Goal: Obtain resource: Download file/media

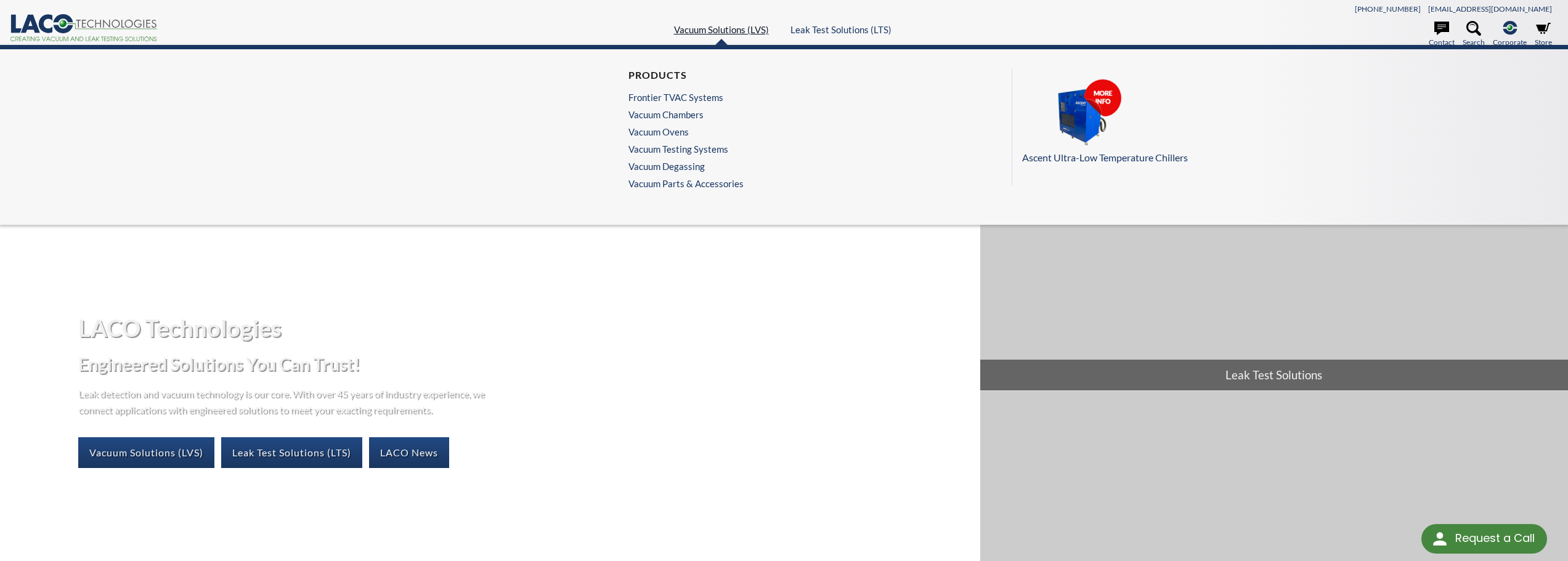
click at [744, 27] on link "Vacuum Solutions (LVS)" at bounding box center [721, 29] width 95 height 11
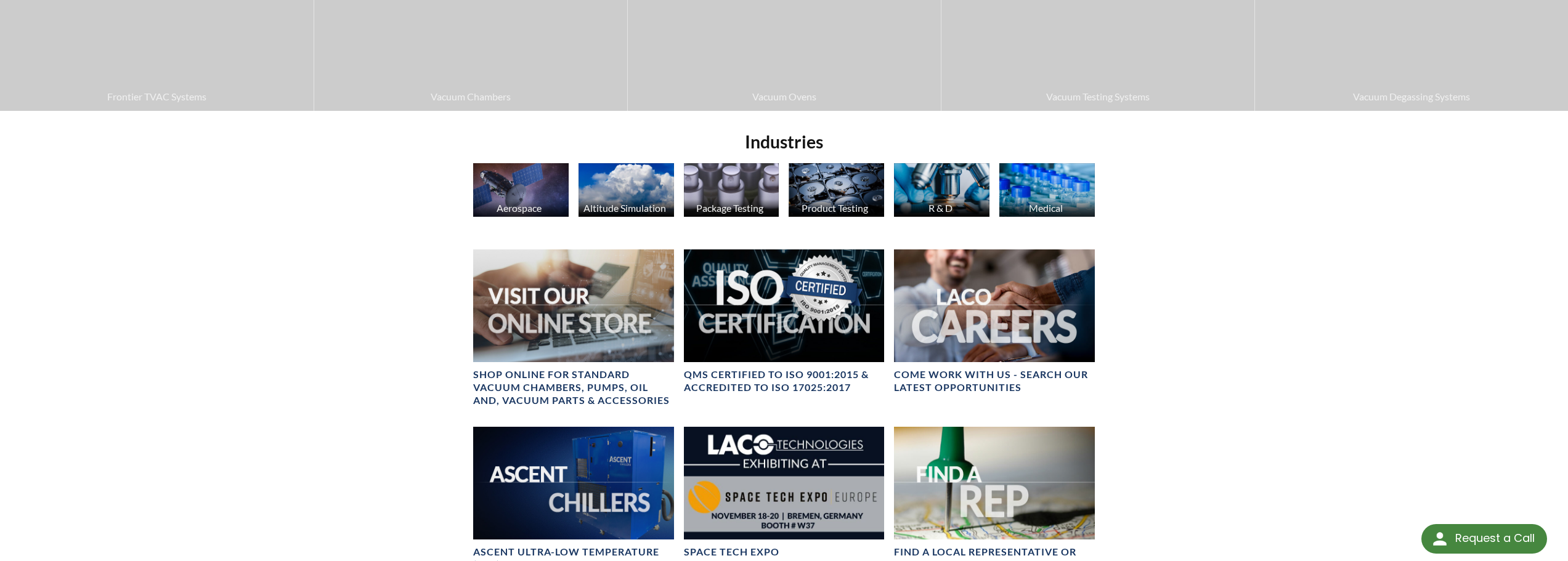
scroll to position [595, 0]
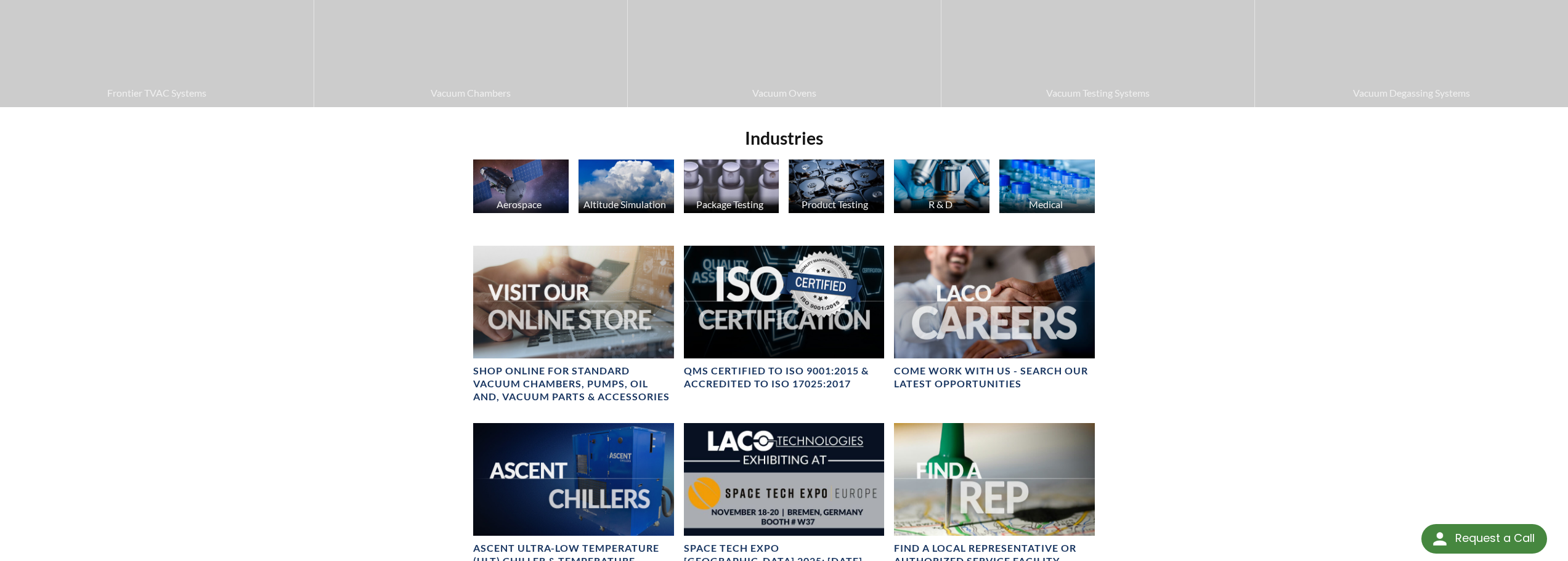
click at [503, 184] on img at bounding box center [520, 186] width 96 height 53
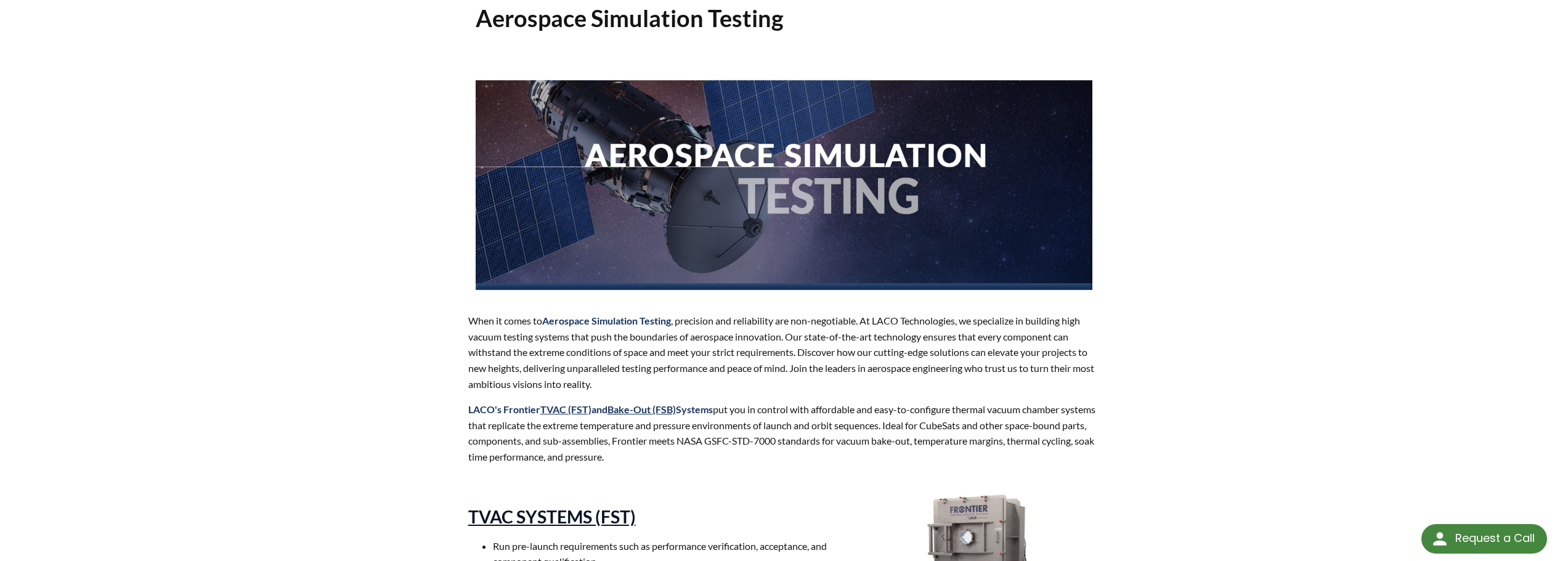
scroll to position [100, 0]
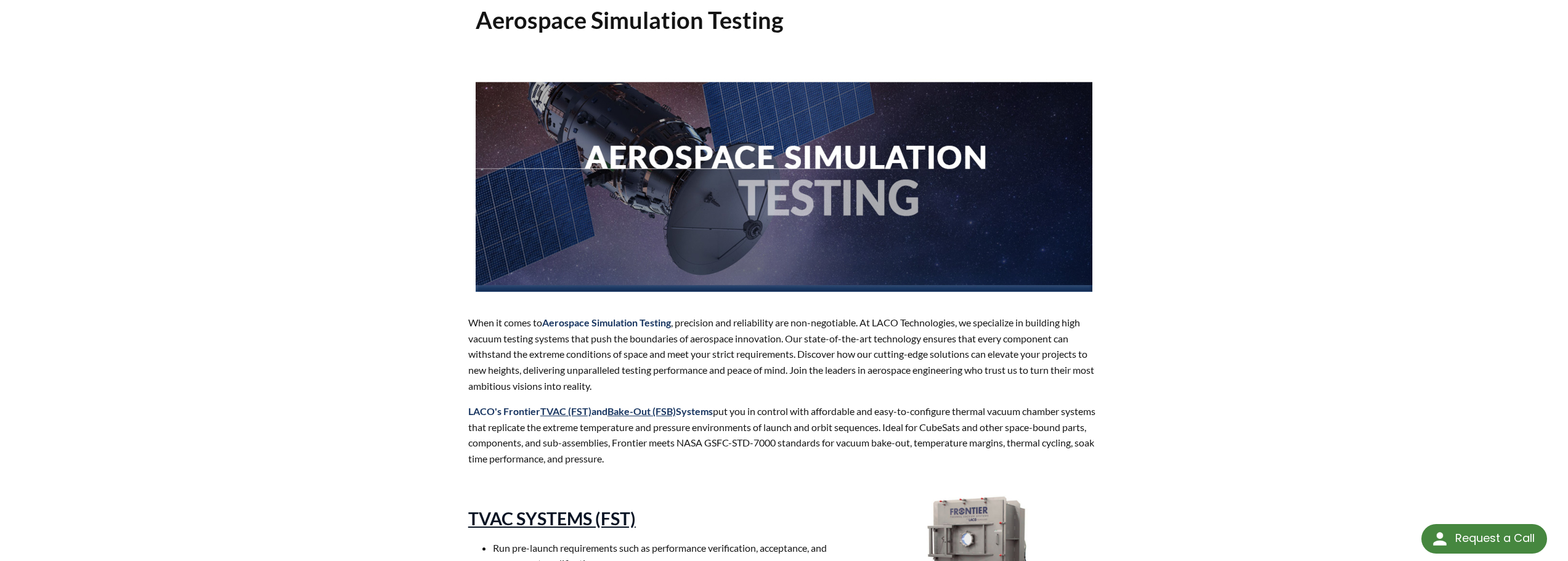
click at [573, 515] on link "TVAC SYSTEMS (FST)" at bounding box center [552, 518] width 167 height 21
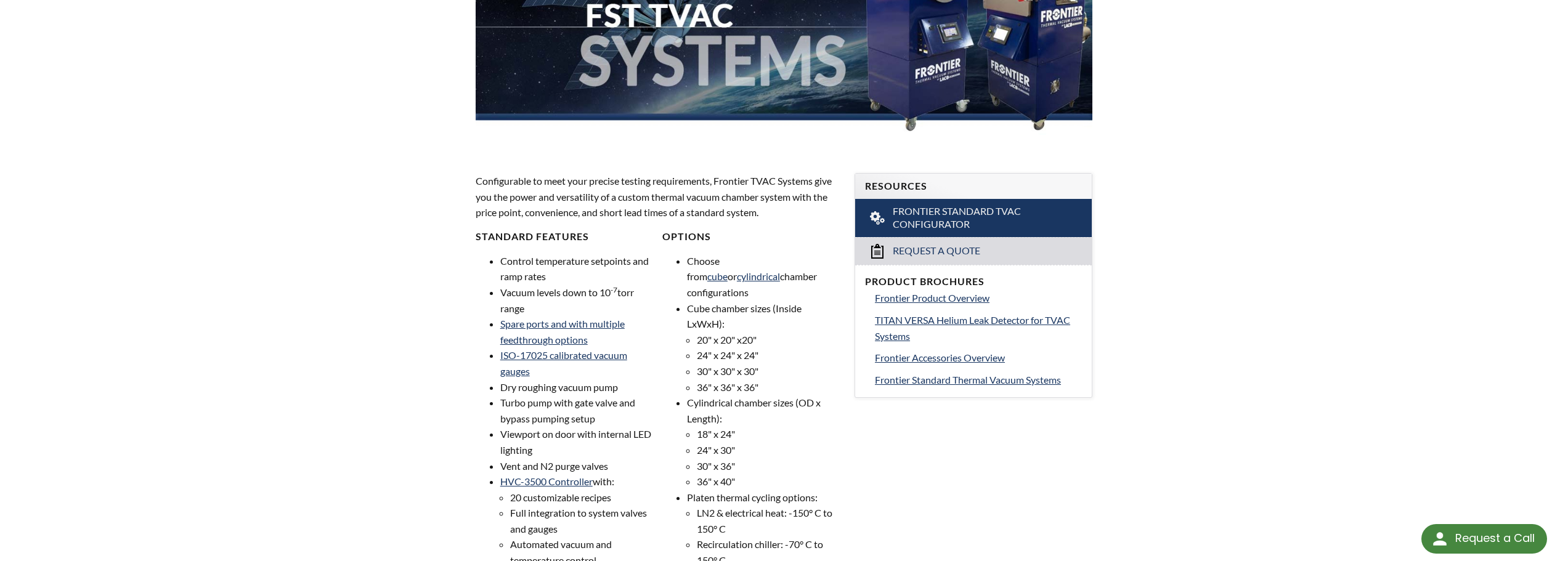
scroll to position [246, 0]
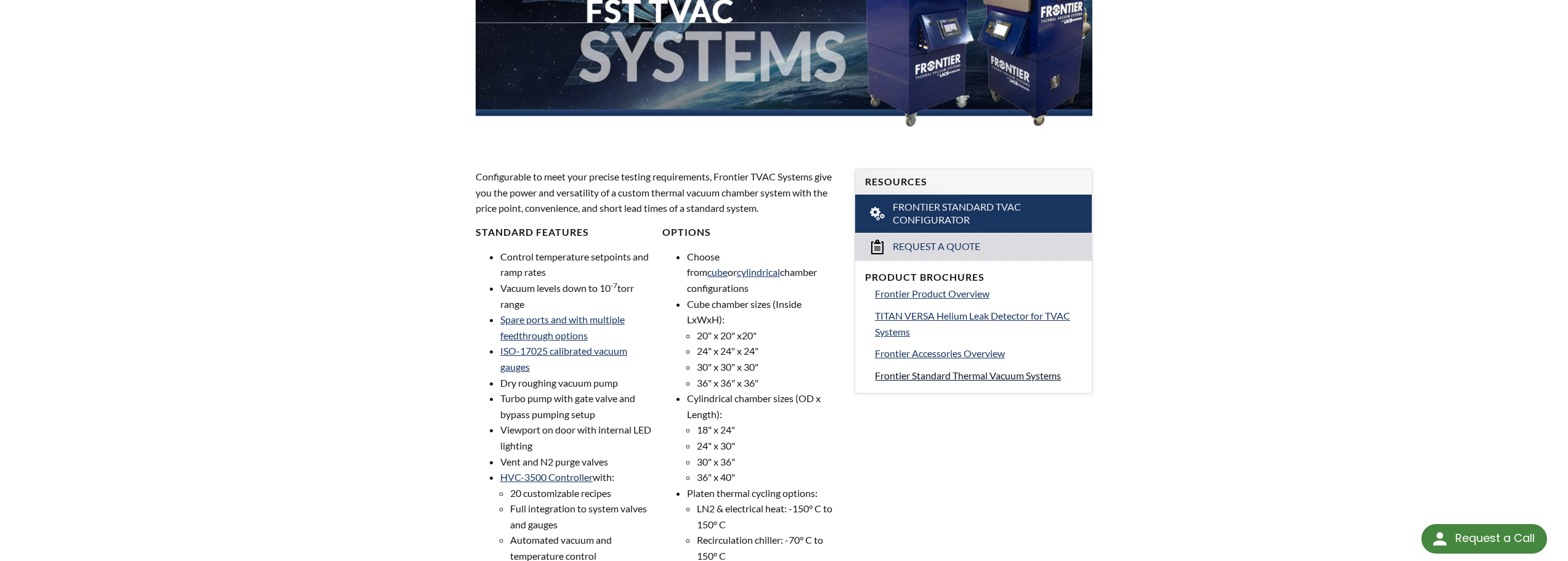
click at [879, 371] on span "Frontier Standard Thermal Vacuum Systems" at bounding box center [968, 375] width 186 height 12
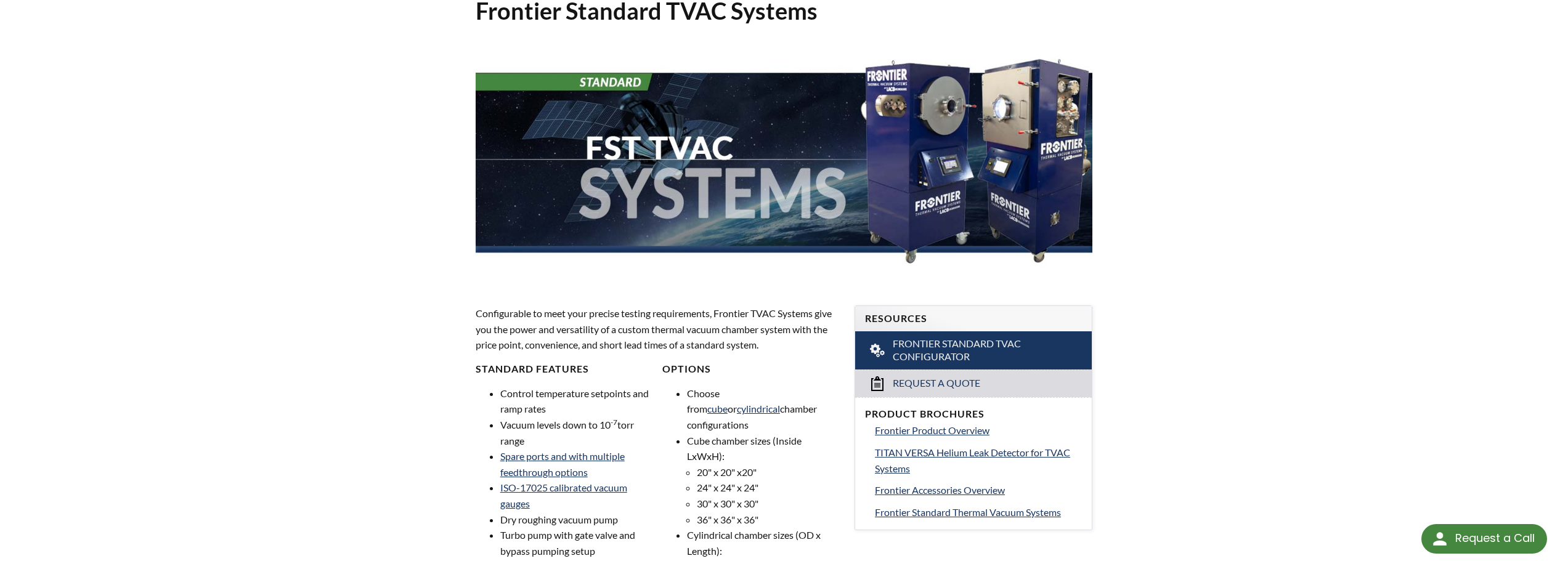
scroll to position [123, 0]
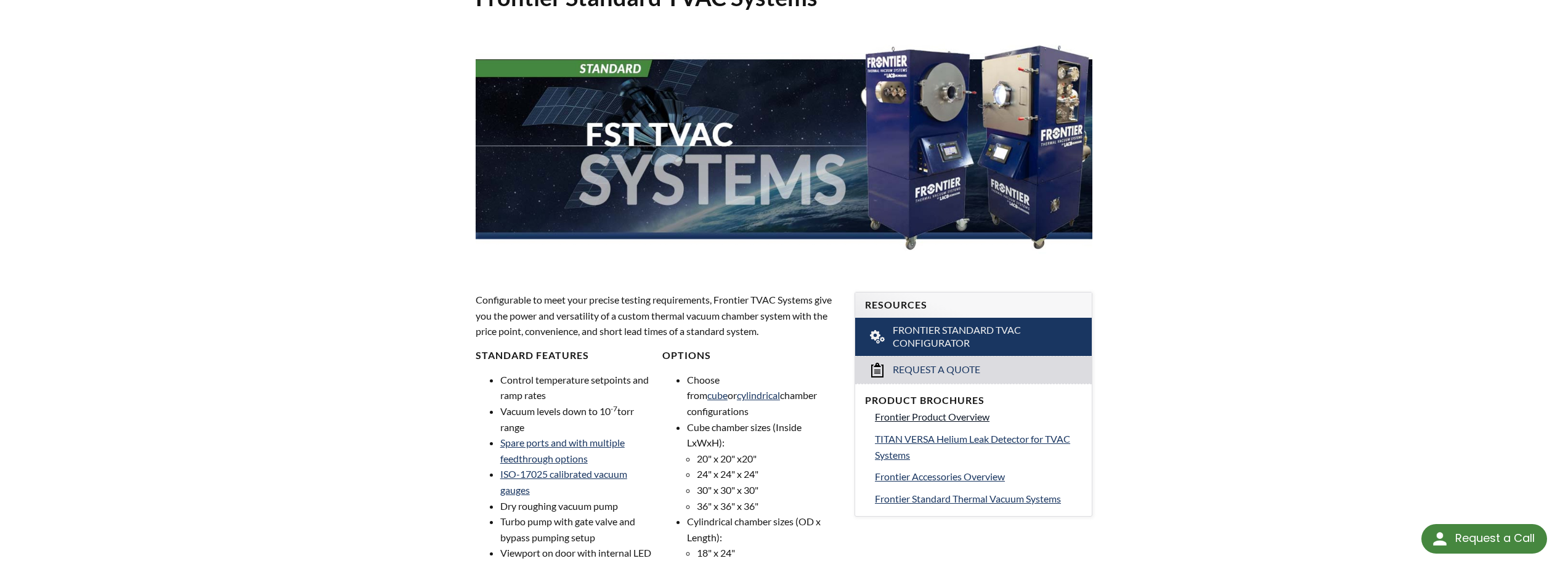
click at [955, 415] on span "Frontier Product Overview" at bounding box center [932, 417] width 115 height 12
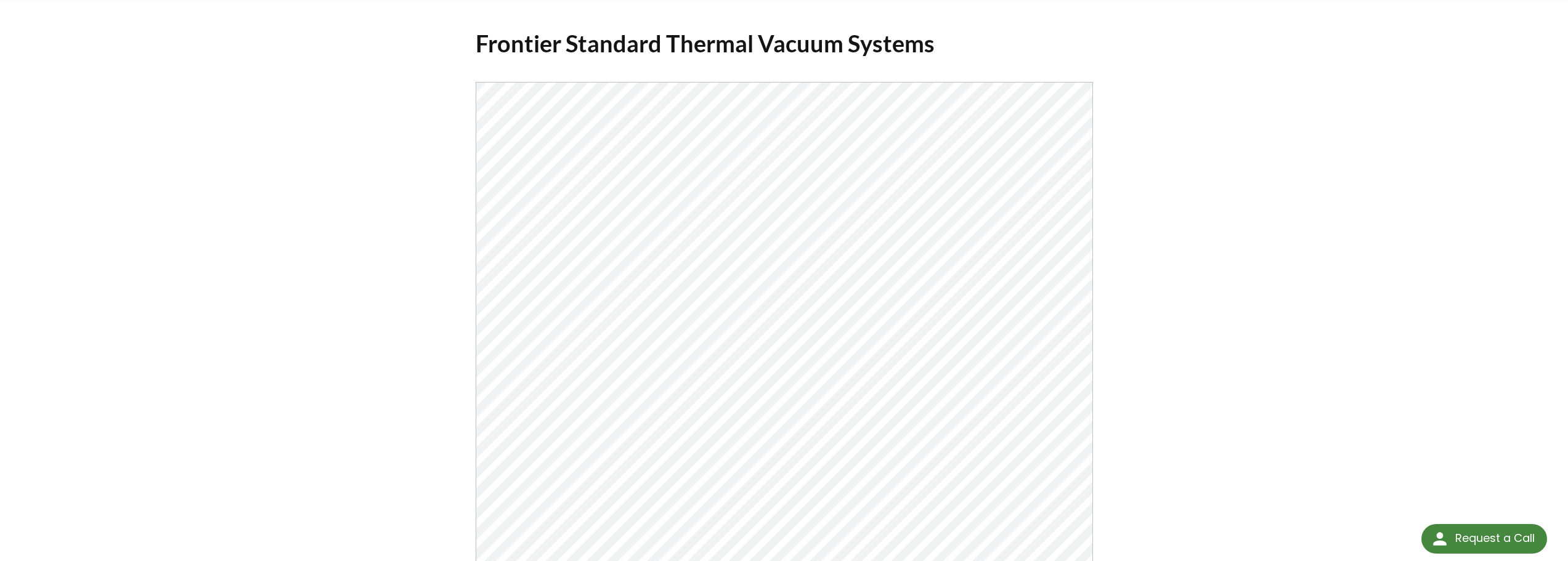
scroll to position [38, 0]
